Goal: Navigation & Orientation: Find specific page/section

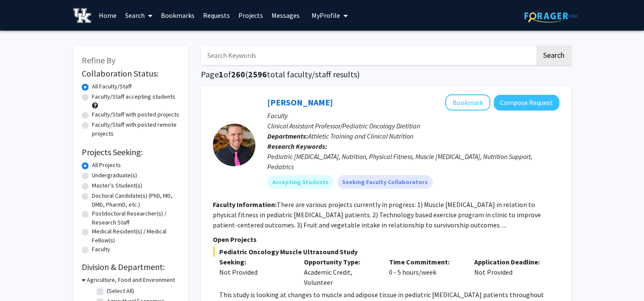
click at [320, 14] on span "My Profile" at bounding box center [325, 15] width 28 height 9
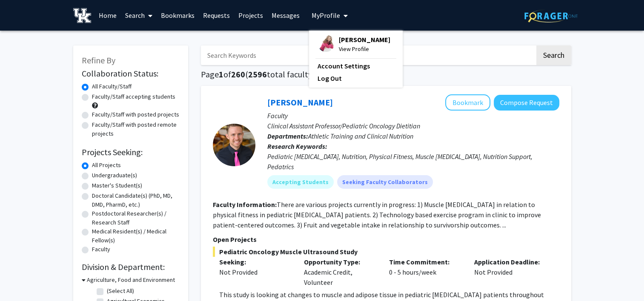
click at [339, 35] on span "[PERSON_NAME]" at bounding box center [364, 39] width 51 height 9
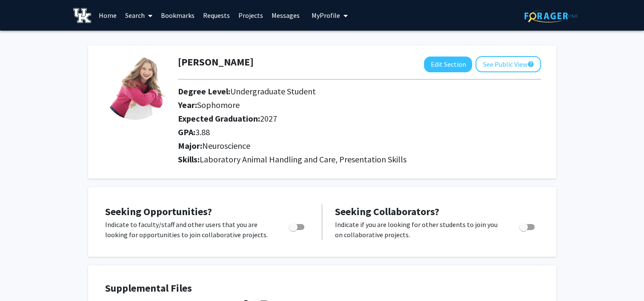
click at [84, 16] on img at bounding box center [82, 15] width 18 height 15
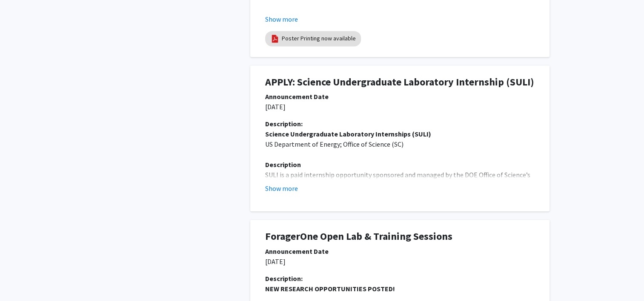
scroll to position [374, 0]
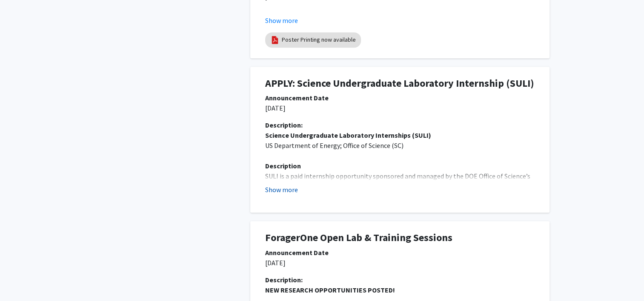
click at [278, 191] on button "Show more" at bounding box center [281, 190] width 33 height 10
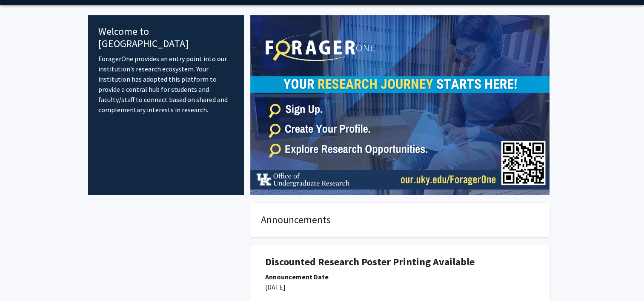
scroll to position [0, 0]
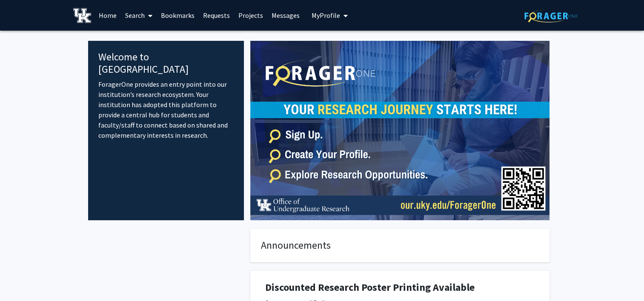
click at [137, 13] on link "Search" at bounding box center [139, 15] width 36 height 30
click at [142, 61] on span "Students" at bounding box center [147, 56] width 52 height 17
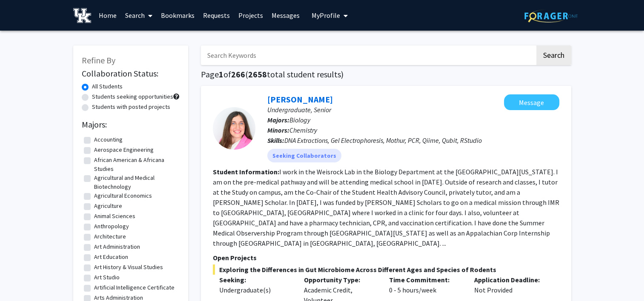
click at [138, 20] on link "Search" at bounding box center [139, 15] width 36 height 30
click at [109, 17] on link "Home" at bounding box center [107, 15] width 26 height 30
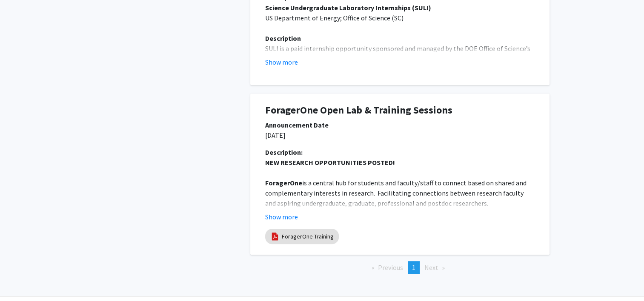
scroll to position [521, 0]
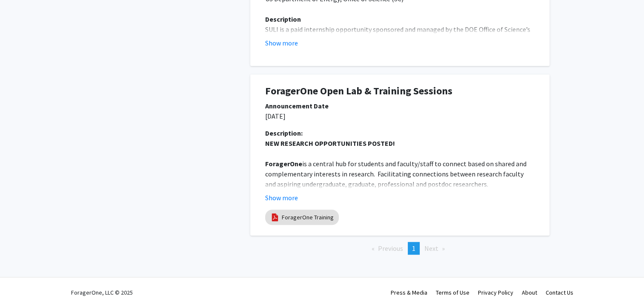
click at [427, 245] on span "Next page" at bounding box center [431, 248] width 14 height 9
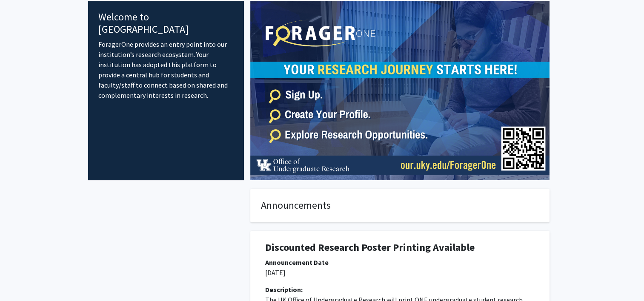
scroll to position [0, 0]
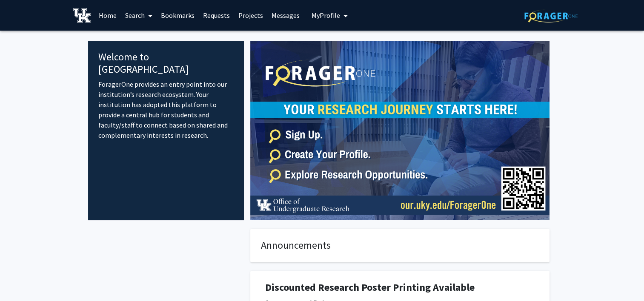
click at [322, 18] on span "My Profile" at bounding box center [325, 15] width 28 height 9
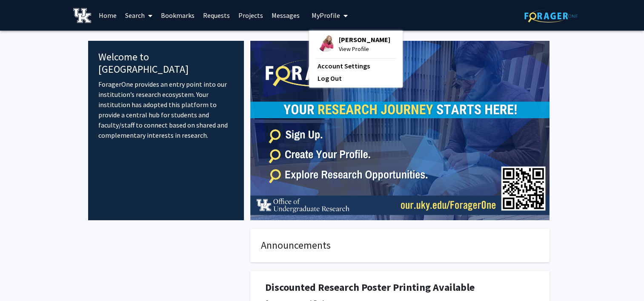
click at [84, 12] on img at bounding box center [82, 15] width 18 height 15
